Goal: Task Accomplishment & Management: Use online tool/utility

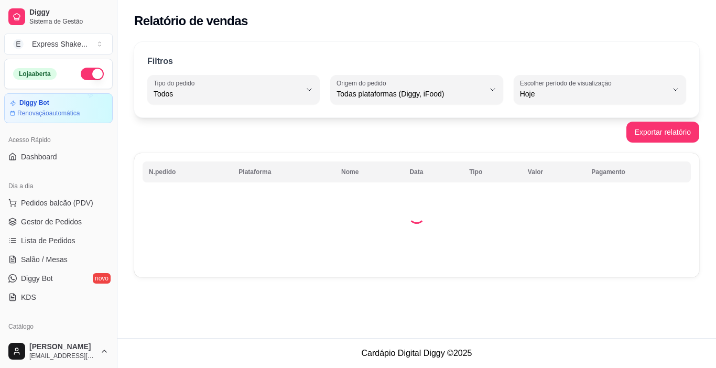
select select "ALL"
select select "0"
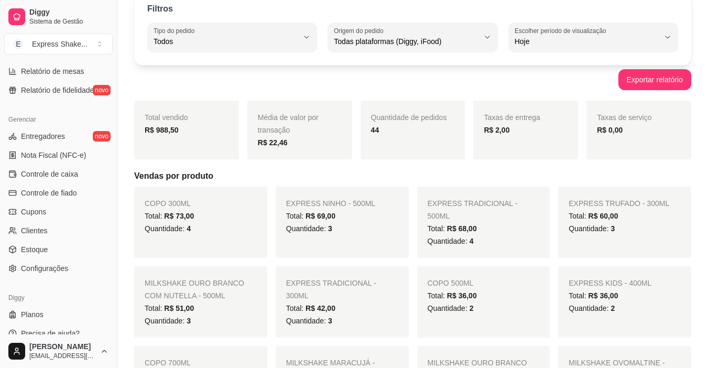
scroll to position [386, 0]
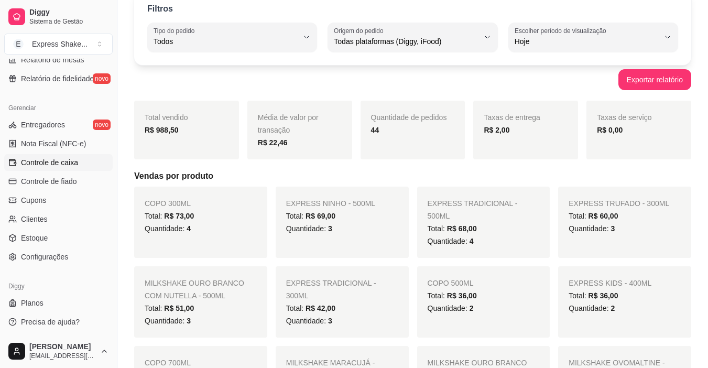
click at [59, 157] on link "Controle de caixa" at bounding box center [58, 162] width 109 height 17
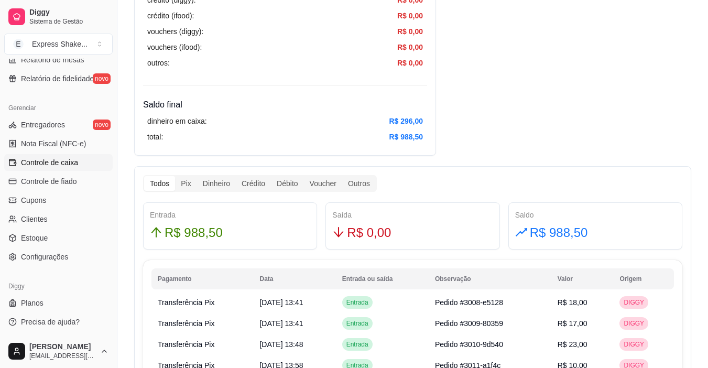
scroll to position [472, 0]
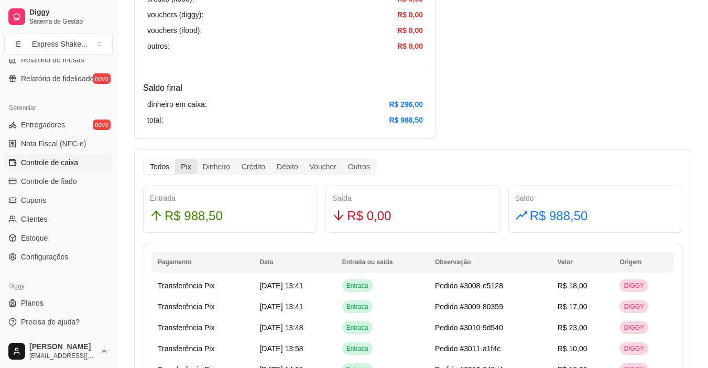
click at [189, 166] on div "Pix" at bounding box center [185, 166] width 21 height 15
click at [175, 159] on input "Pix" at bounding box center [175, 159] width 0 height 0
click at [216, 163] on div "Dinheiro" at bounding box center [216, 166] width 39 height 15
click at [197, 159] on input "Dinheiro" at bounding box center [197, 159] width 0 height 0
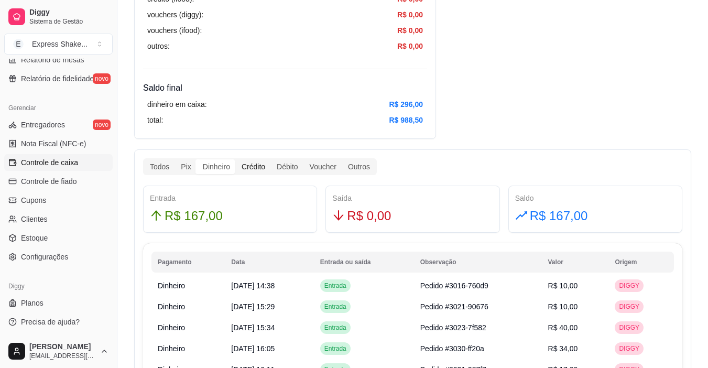
click at [250, 165] on div "Crédito" at bounding box center [253, 166] width 35 height 15
click at [236, 159] on input "Crédito" at bounding box center [236, 159] width 0 height 0
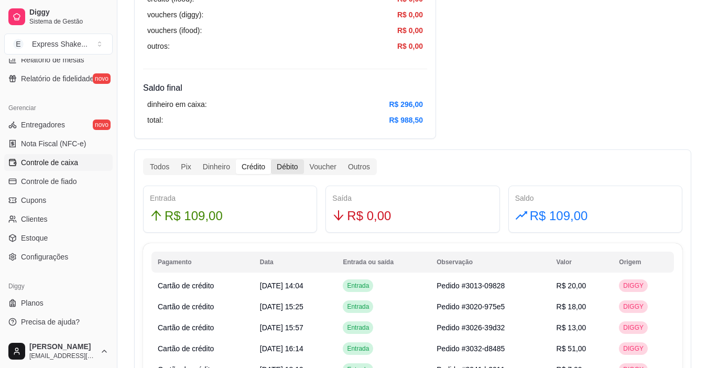
click at [286, 163] on div "Débito" at bounding box center [287, 166] width 33 height 15
click at [271, 159] on input "Débito" at bounding box center [271, 159] width 0 height 0
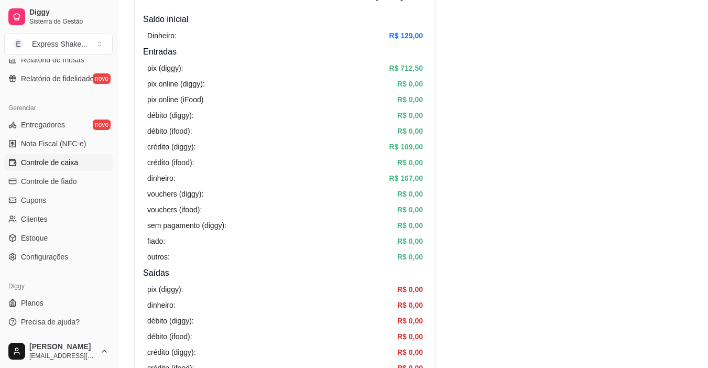
scroll to position [0, 0]
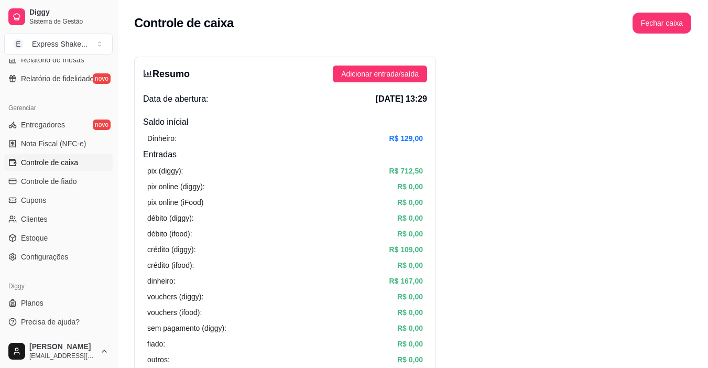
click at [658, 24] on button "Fechar caixa" at bounding box center [662, 23] width 59 height 21
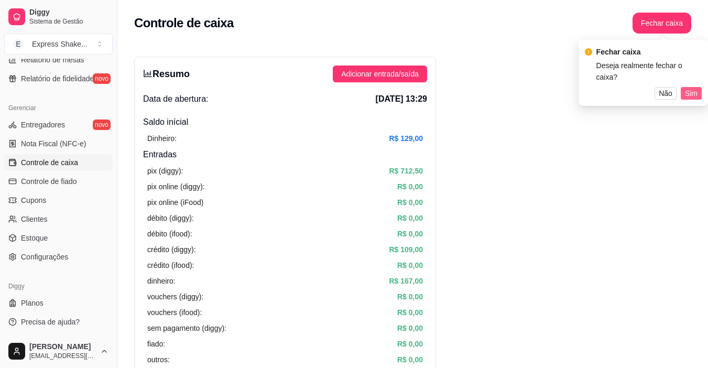
click at [689, 88] on span "Sim" at bounding box center [691, 94] width 13 height 12
